Goal: Information Seeking & Learning: Check status

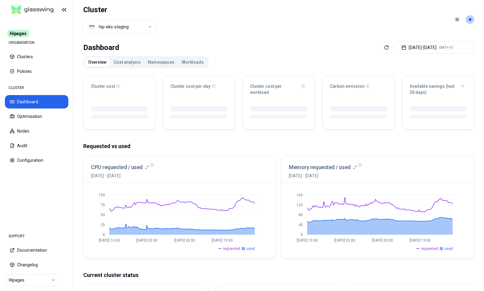
click at [182, 62] on button "Workloads" at bounding box center [192, 62] width 29 height 10
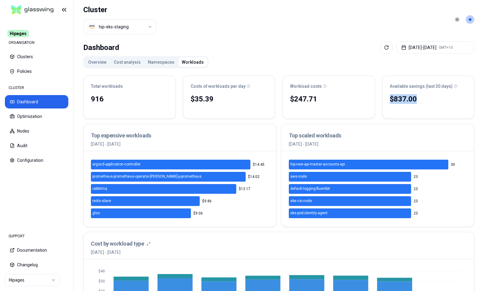
drag, startPoint x: 400, startPoint y: 101, endPoint x: 415, endPoint y: 107, distance: 17.0
click at [415, 107] on div "Available savings (last 30 days) $837.00 No reliable trend" at bounding box center [428, 97] width 92 height 43
click at [419, 104] on div "$837.00" at bounding box center [428, 99] width 77 height 10
drag, startPoint x: 389, startPoint y: 86, endPoint x: 427, endPoint y: 105, distance: 43.1
click at [426, 105] on div "Available savings (last 30 days) $837.00 No reliable trend" at bounding box center [428, 97] width 92 height 43
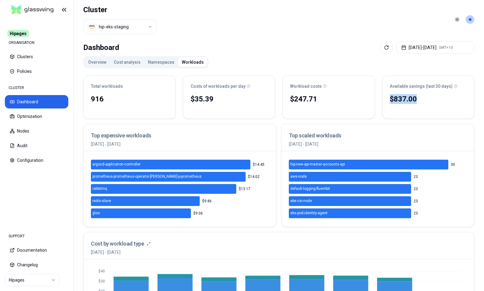
click at [427, 105] on div "$837.00 No reliable trend" at bounding box center [428, 106] width 92 height 26
drag, startPoint x: 398, startPoint y: 92, endPoint x: 422, endPoint y: 102, distance: 26.2
click at [422, 102] on div "Available savings (last 30 days) $837.00 No reliable trend" at bounding box center [428, 97] width 92 height 43
click at [440, 104] on div "$837.00 No reliable trend" at bounding box center [428, 106] width 92 height 26
drag, startPoint x: 383, startPoint y: 86, endPoint x: 432, endPoint y: 104, distance: 51.5
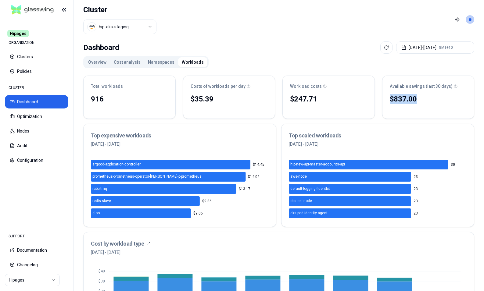
click at [432, 104] on div "Available savings (last 30 days) $837.00 No reliable trend" at bounding box center [428, 97] width 92 height 43
click at [432, 104] on div "$837.00 No reliable trend" at bounding box center [428, 106] width 92 height 26
drag, startPoint x: 420, startPoint y: 101, endPoint x: 389, endPoint y: 86, distance: 34.9
click at [389, 86] on div "Available savings (last 30 days) $837.00 No reliable trend" at bounding box center [428, 97] width 92 height 43
click at [428, 99] on div "$837.00" at bounding box center [428, 99] width 77 height 10
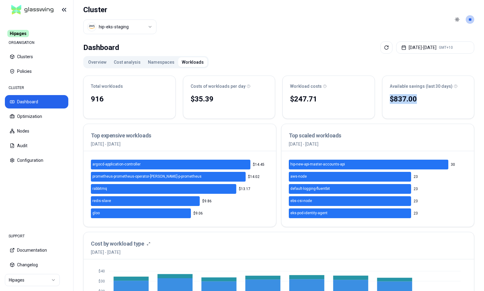
drag, startPoint x: 387, startPoint y: 100, endPoint x: 429, endPoint y: 101, distance: 42.1
click at [429, 101] on div "$837.00 No reliable trend" at bounding box center [428, 106] width 92 height 26
click at [429, 101] on div "$837.00" at bounding box center [428, 99] width 77 height 10
drag, startPoint x: 390, startPoint y: 99, endPoint x: 431, endPoint y: 100, distance: 40.9
click at [431, 100] on div "$837.00" at bounding box center [428, 99] width 77 height 10
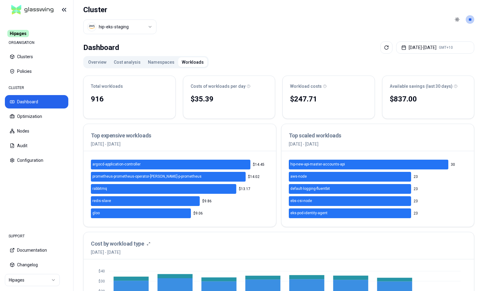
click at [436, 97] on div "$837.00" at bounding box center [428, 99] width 77 height 10
drag, startPoint x: 388, startPoint y: 84, endPoint x: 431, endPoint y: 110, distance: 50.5
click at [431, 111] on div "Available savings (last 30 days) $837.00 No reliable trend" at bounding box center [428, 97] width 92 height 43
click at [429, 105] on div "$837.00 No reliable trend" at bounding box center [428, 106] width 92 height 26
drag, startPoint x: 389, startPoint y: 87, endPoint x: 414, endPoint y: 101, distance: 27.6
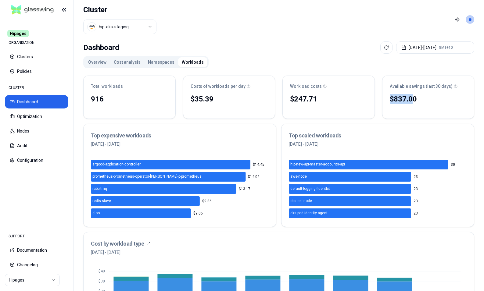
click at [414, 101] on div "Available savings (last 30 days) $837.00 No reliable trend" at bounding box center [428, 97] width 92 height 43
click at [408, 100] on div "$837.00" at bounding box center [428, 99] width 77 height 10
drag, startPoint x: 394, startPoint y: 86, endPoint x: 416, endPoint y: 102, distance: 27.1
click at [416, 102] on div "Available savings (last 30 days) $837.00 No reliable trend" at bounding box center [428, 97] width 92 height 43
click at [408, 101] on div "$837.00" at bounding box center [428, 99] width 77 height 10
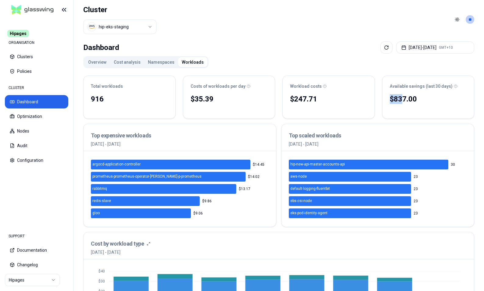
drag, startPoint x: 394, startPoint y: 87, endPoint x: 401, endPoint y: 101, distance: 15.4
click at [401, 101] on div "Available savings (last 30 days) $837.00 No reliable trend" at bounding box center [428, 97] width 92 height 43
click at [431, 101] on div "$837.00" at bounding box center [428, 99] width 77 height 10
click at [408, 99] on div "$837.00" at bounding box center [428, 99] width 77 height 10
drag, startPoint x: 407, startPoint y: 100, endPoint x: 398, endPoint y: 86, distance: 16.8
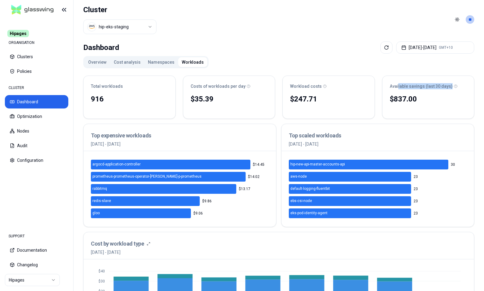
click at [398, 86] on div "Available savings (last 30 days) $837.00 No reliable trend" at bounding box center [428, 97] width 92 height 43
click at [430, 102] on div "$837.00" at bounding box center [428, 99] width 77 height 10
